Goal: Task Accomplishment & Management: Use online tool/utility

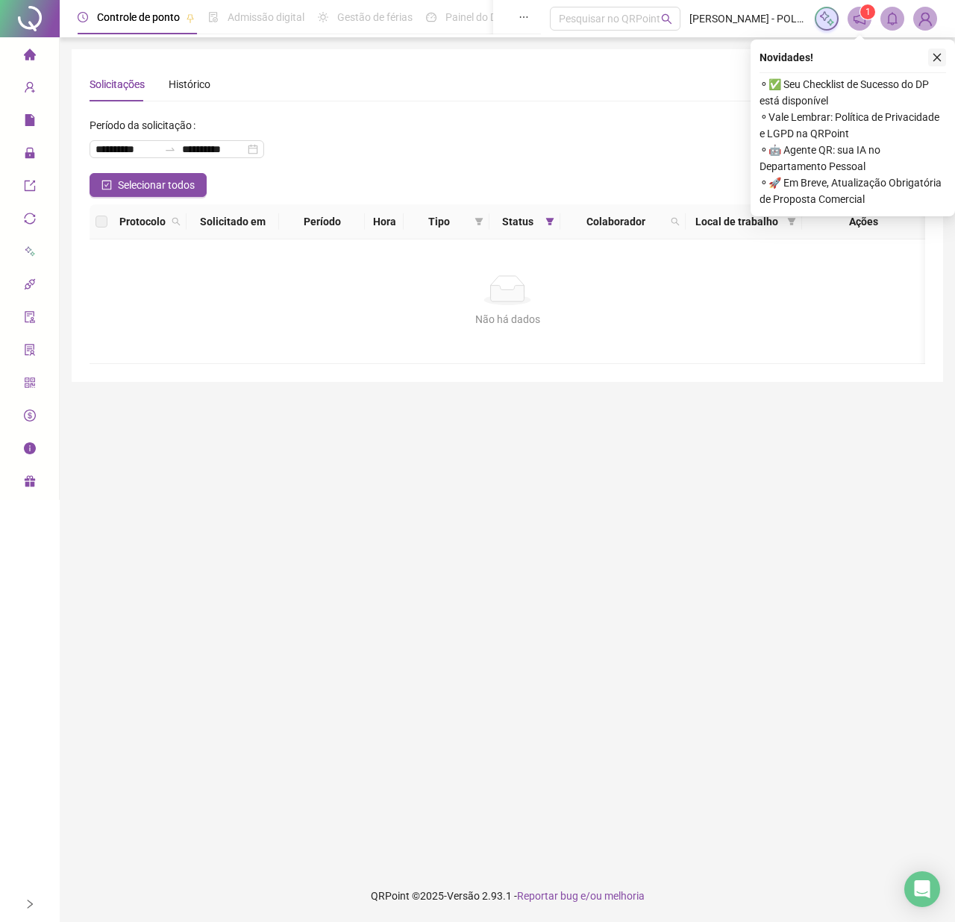
click at [932, 58] on icon "close" at bounding box center [937, 57] width 10 height 10
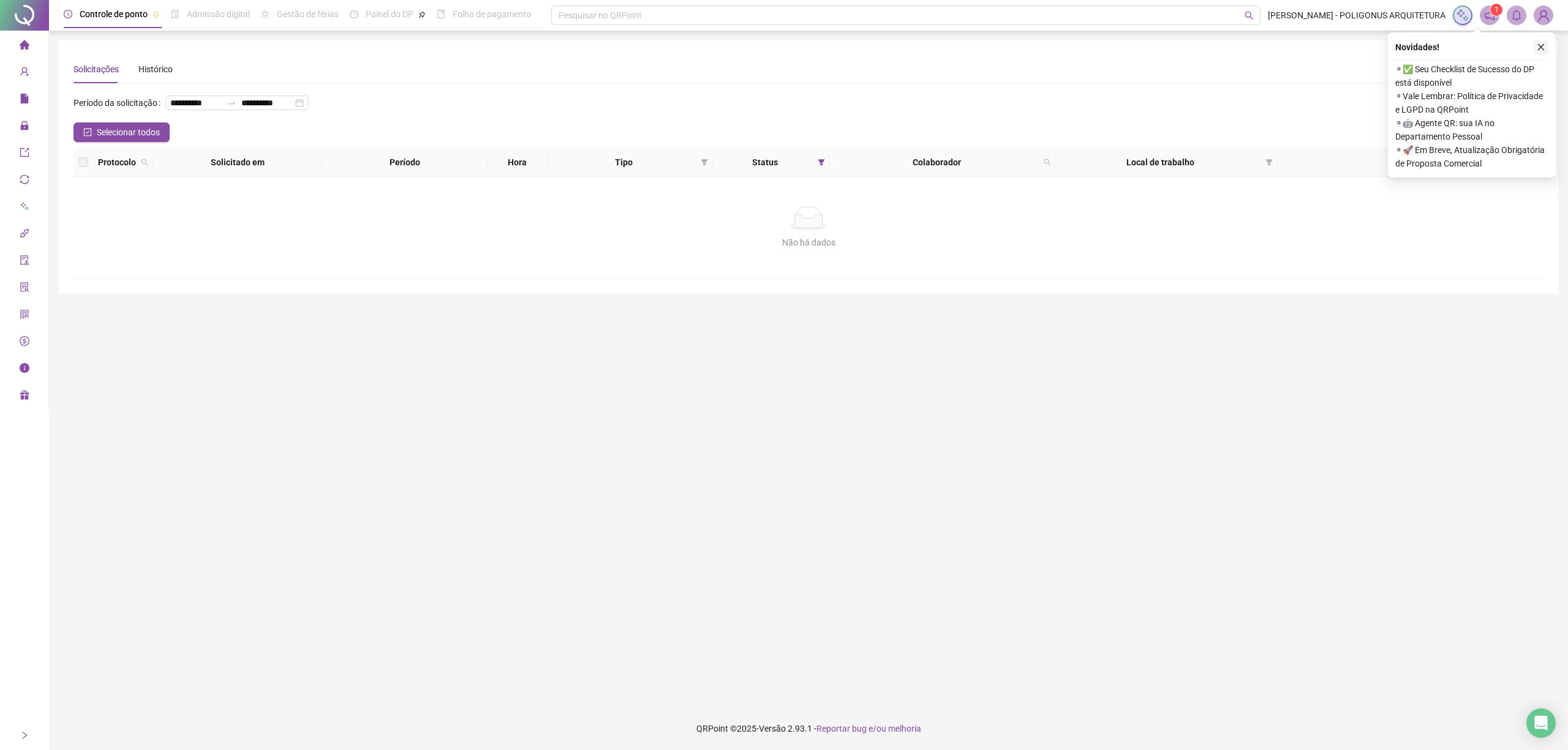
click at [783, 44] on icon "close" at bounding box center [1541, 47] width 8 height 8
click at [1546, 48] on button "button" at bounding box center [1553, 47] width 15 height 15
click at [1557, 47] on icon "close" at bounding box center [1553, 47] width 8 height 8
click at [1553, 48] on icon "close" at bounding box center [1553, 47] width 8 height 8
